Goal: Task Accomplishment & Management: Use online tool/utility

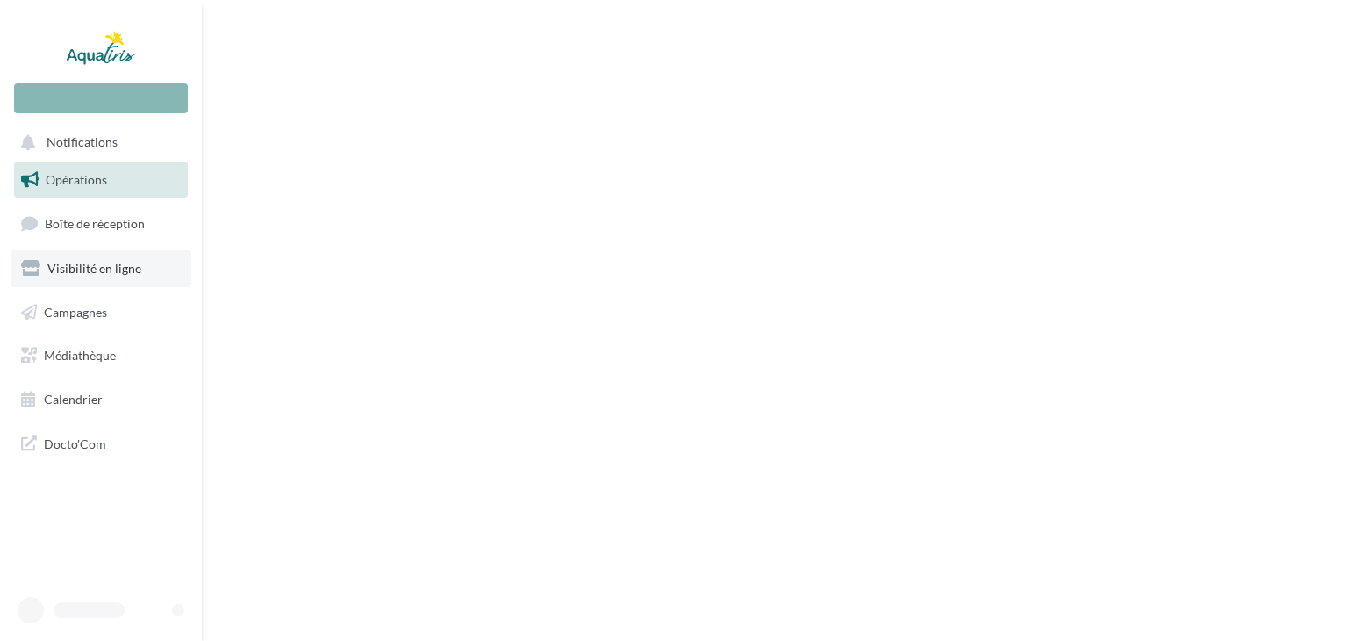
click at [115, 275] on span "Visibilité en ligne" at bounding box center [94, 268] width 94 height 15
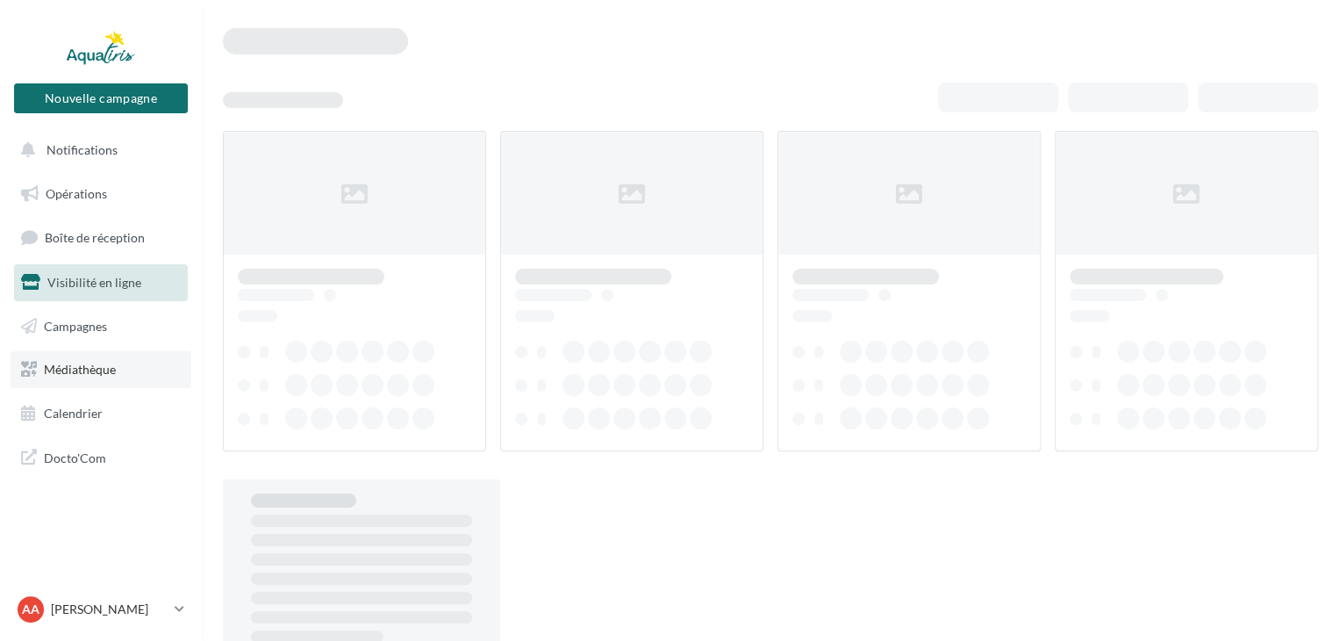
click at [119, 376] on link "Médiathèque" at bounding box center [101, 369] width 181 height 37
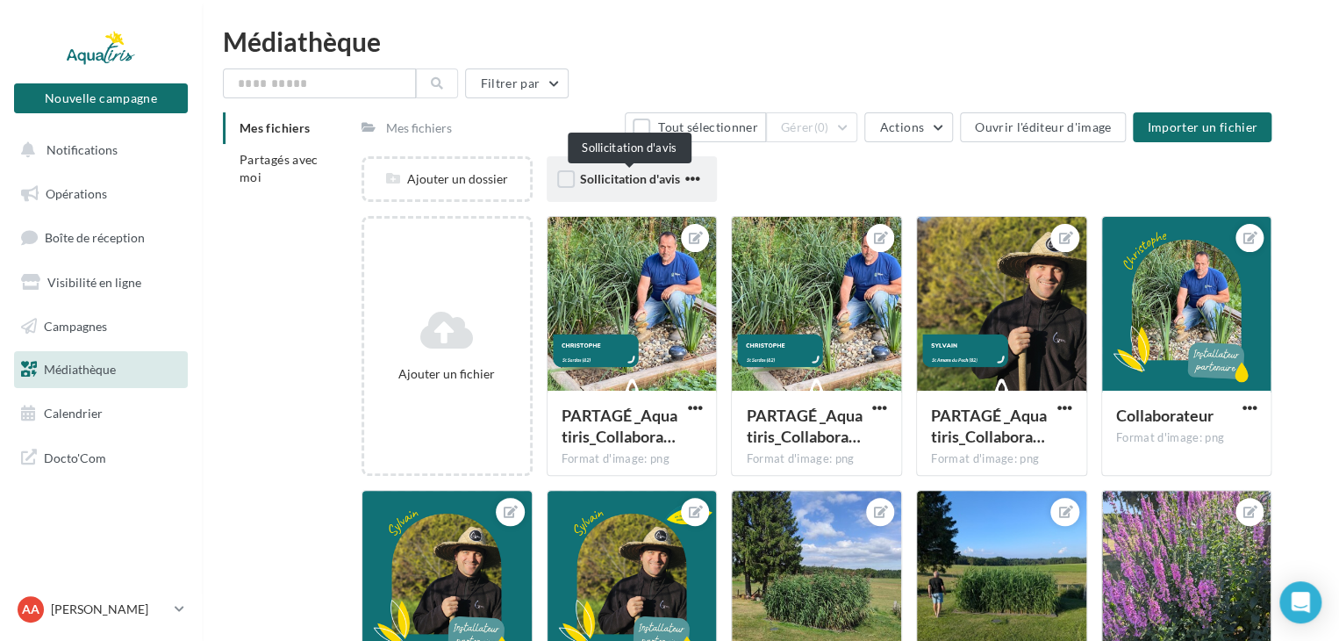
click at [635, 178] on span "Sollicitation d'avis" at bounding box center [630, 178] width 100 height 15
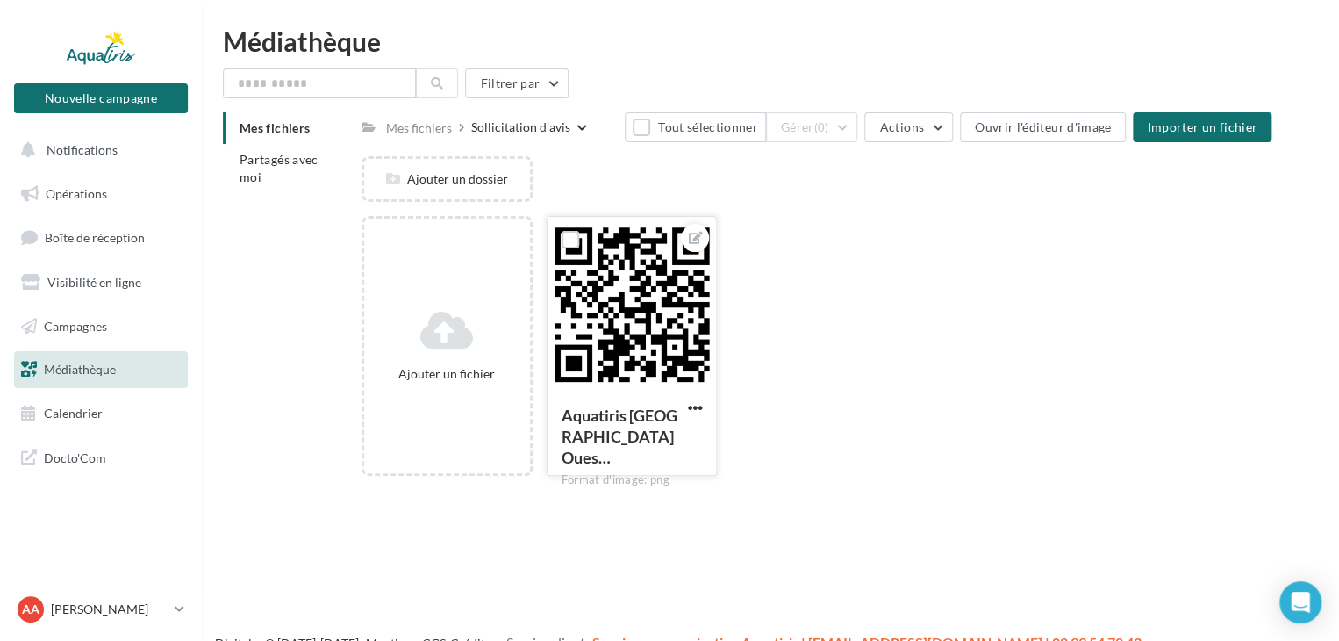
click at [678, 304] on div at bounding box center [632, 304] width 169 height 175
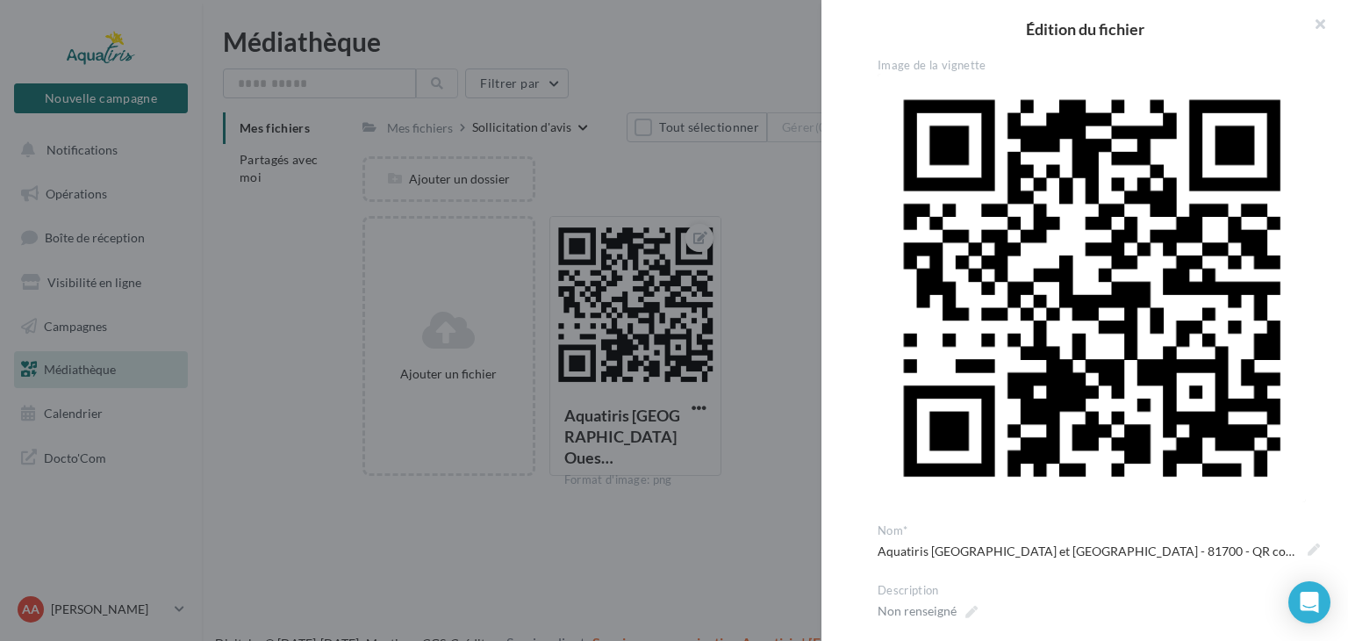
click at [1010, 264] on img at bounding box center [1091, 288] width 428 height 428
click at [1318, 25] on button "button" at bounding box center [1313, 26] width 70 height 53
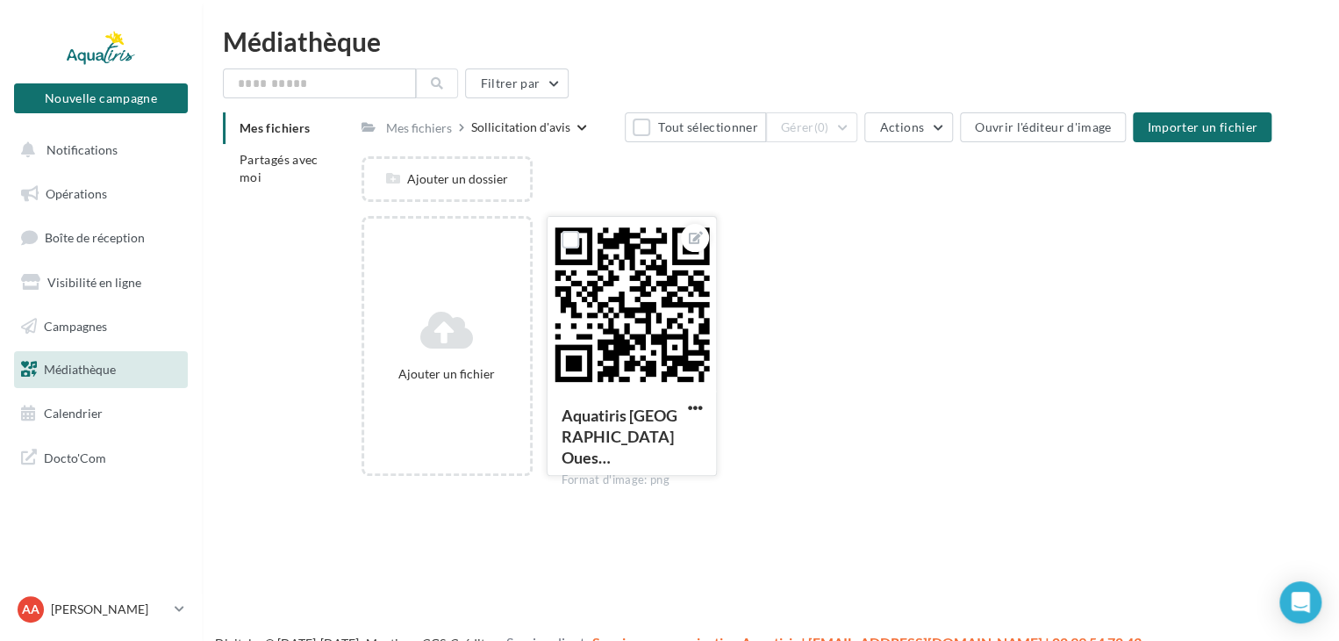
click at [655, 345] on div at bounding box center [632, 304] width 169 height 175
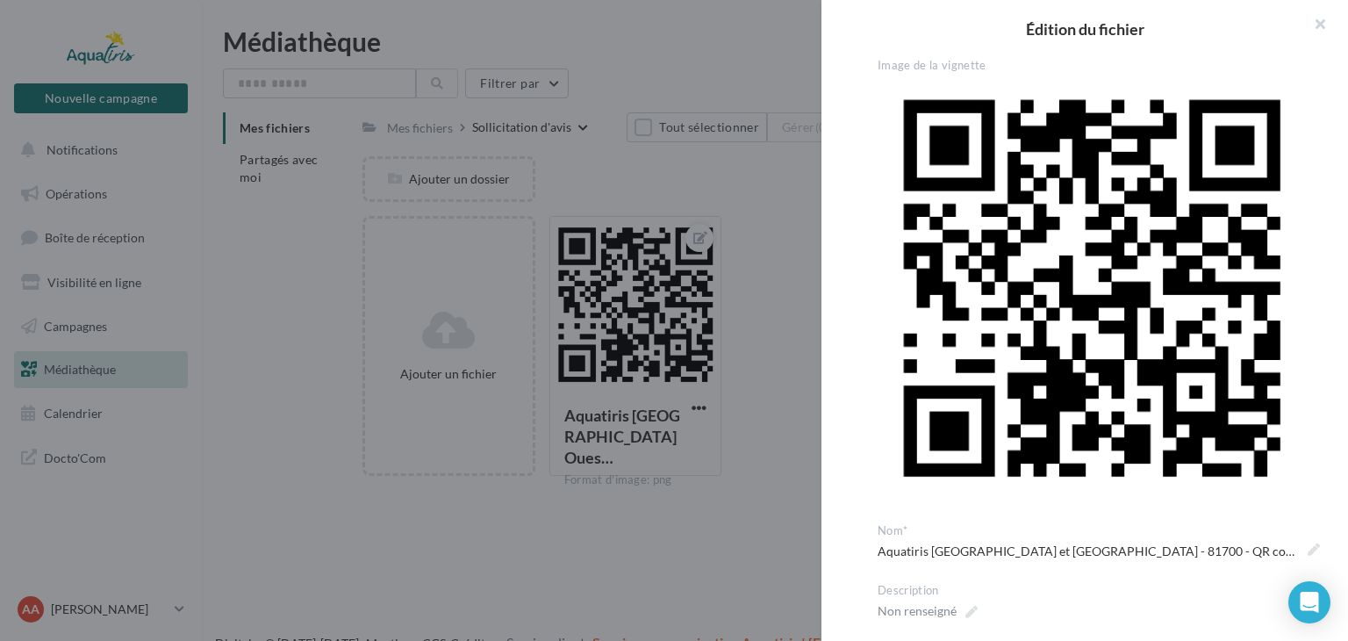
click at [1003, 271] on img at bounding box center [1091, 288] width 428 height 428
click at [1316, 28] on button "button" at bounding box center [1313, 26] width 70 height 53
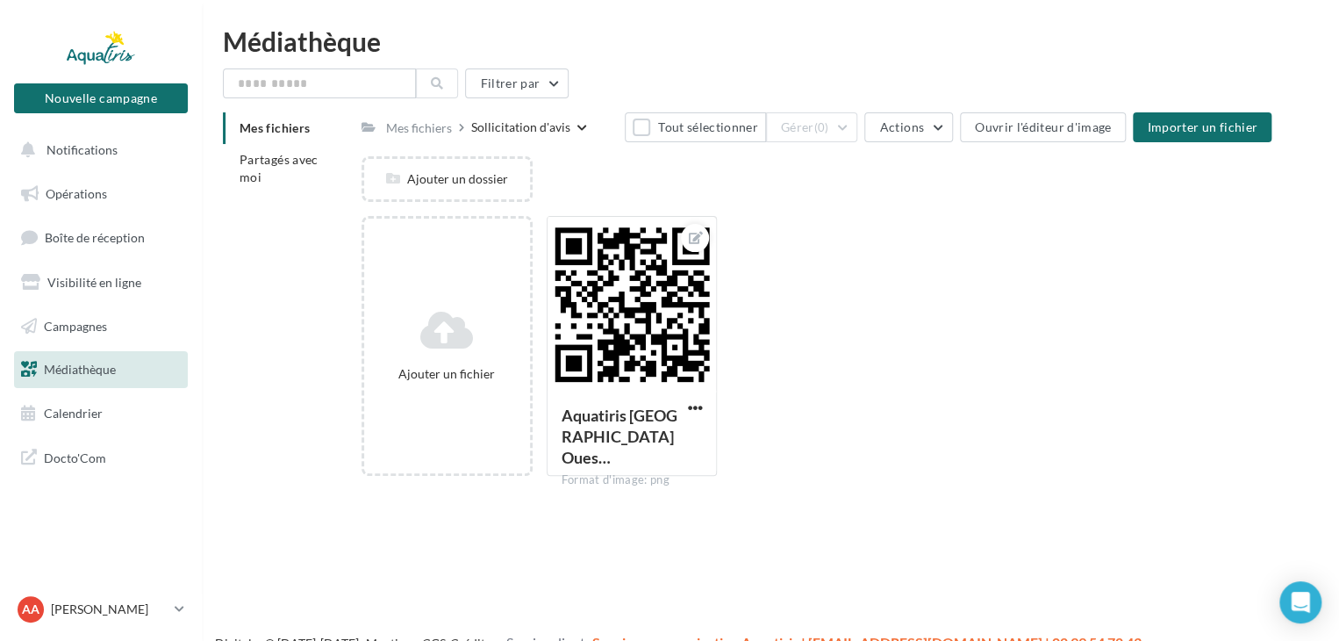
click at [581, 126] on icon at bounding box center [582, 128] width 10 height 11
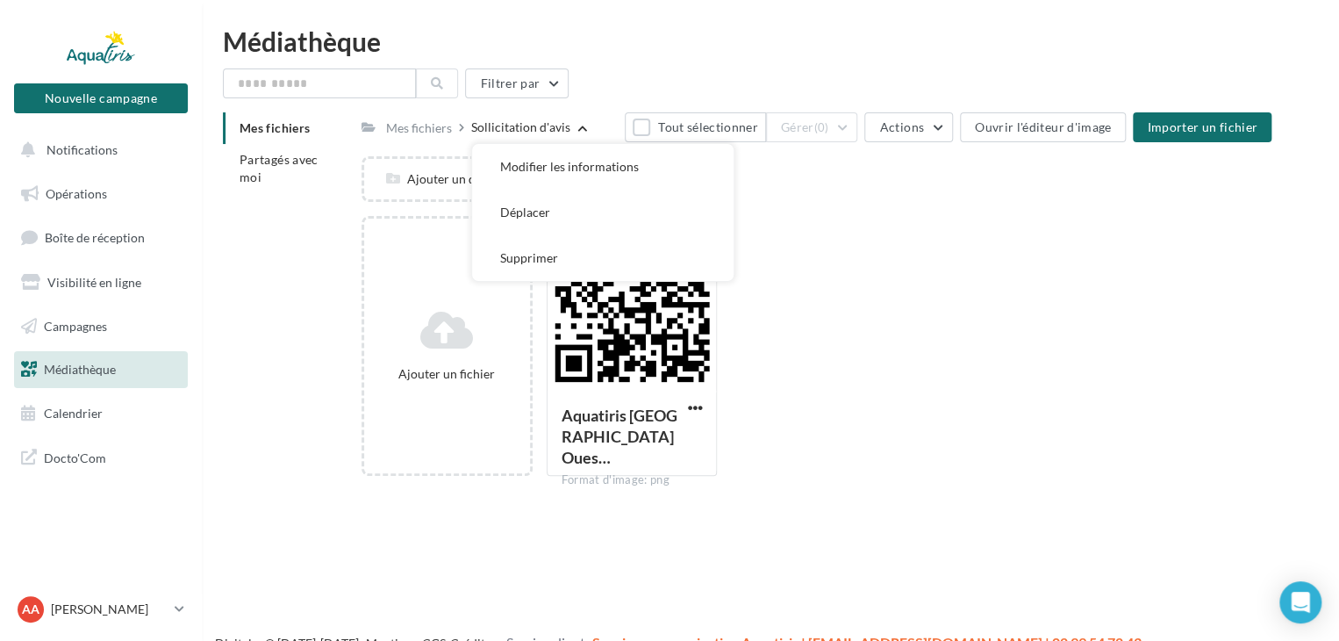
click at [581, 126] on icon at bounding box center [582, 128] width 10 height 11
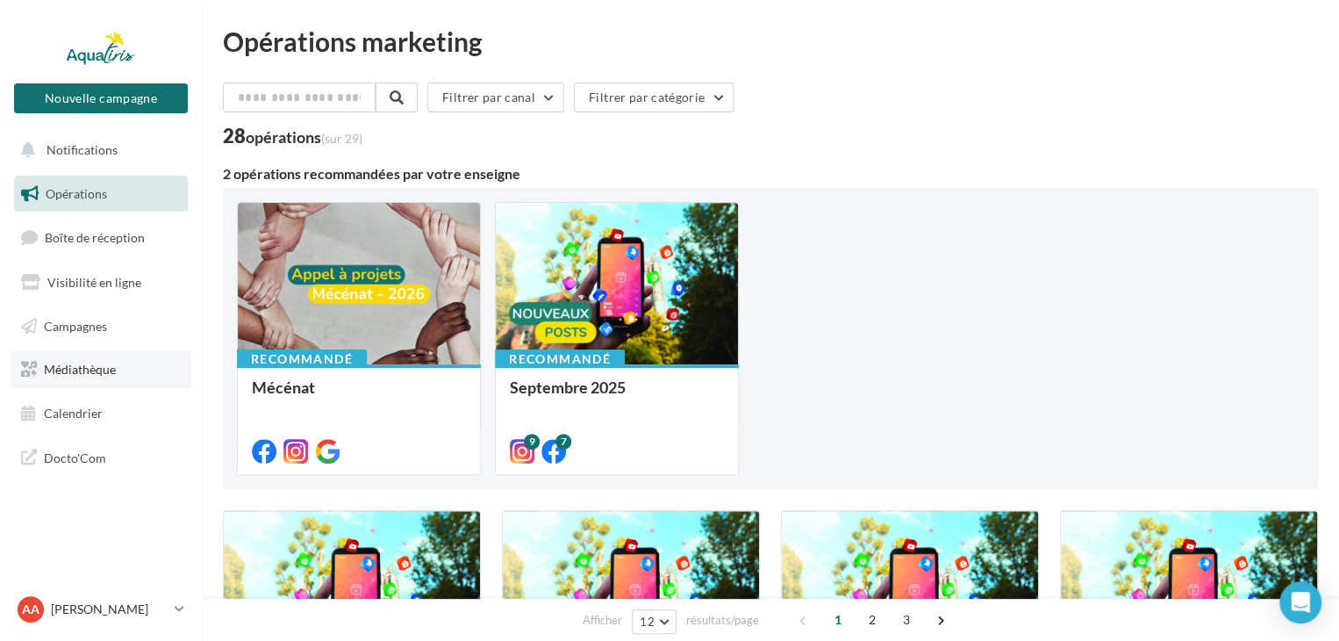
click at [119, 376] on link "Médiathèque" at bounding box center [101, 369] width 181 height 37
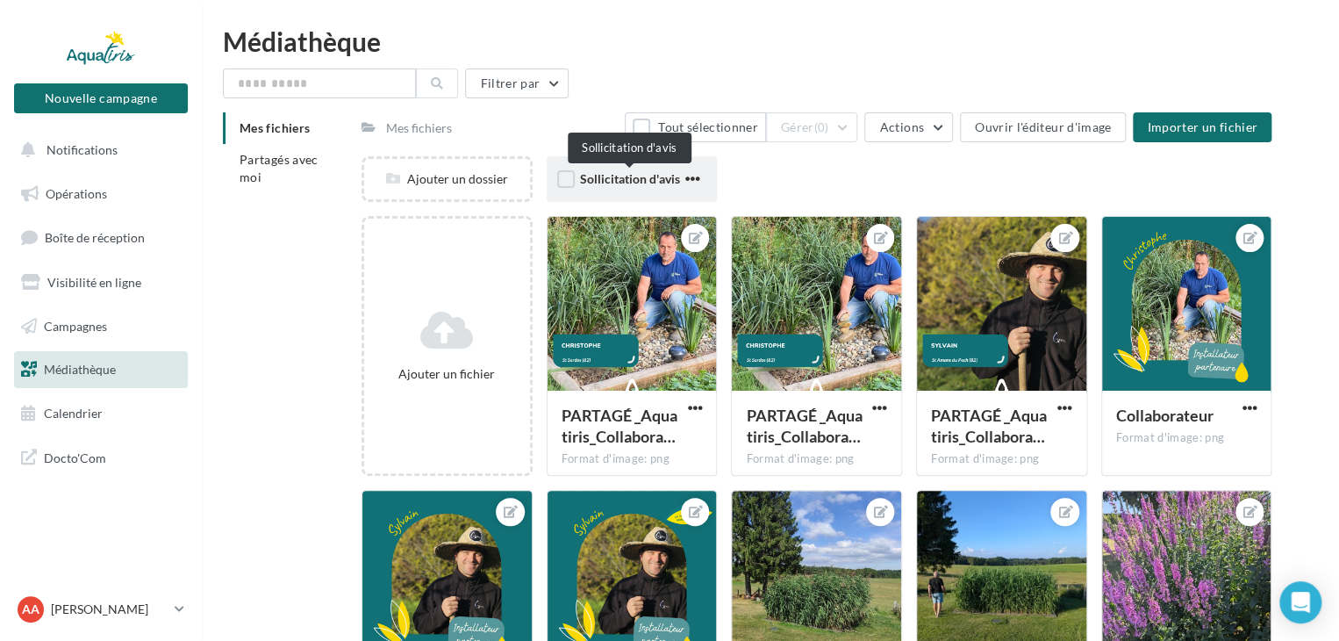
click at [630, 177] on span "Sollicitation d'avis" at bounding box center [630, 178] width 100 height 15
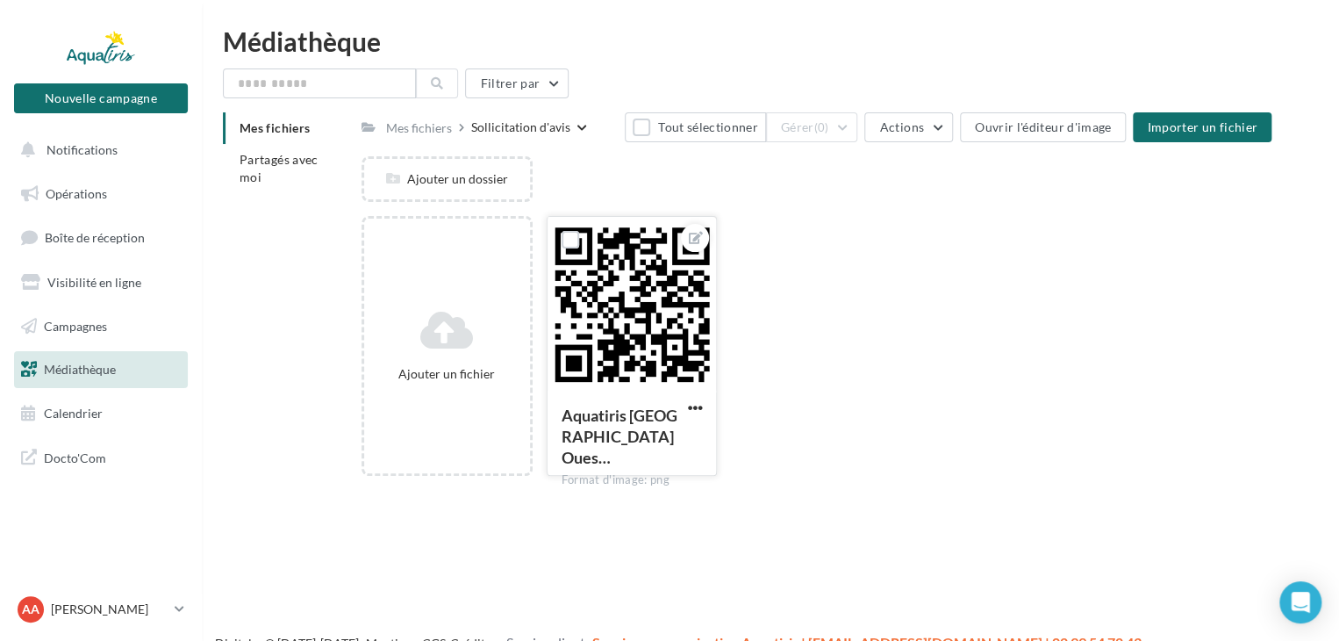
click at [641, 345] on div at bounding box center [632, 304] width 169 height 175
